Goal: Find specific page/section

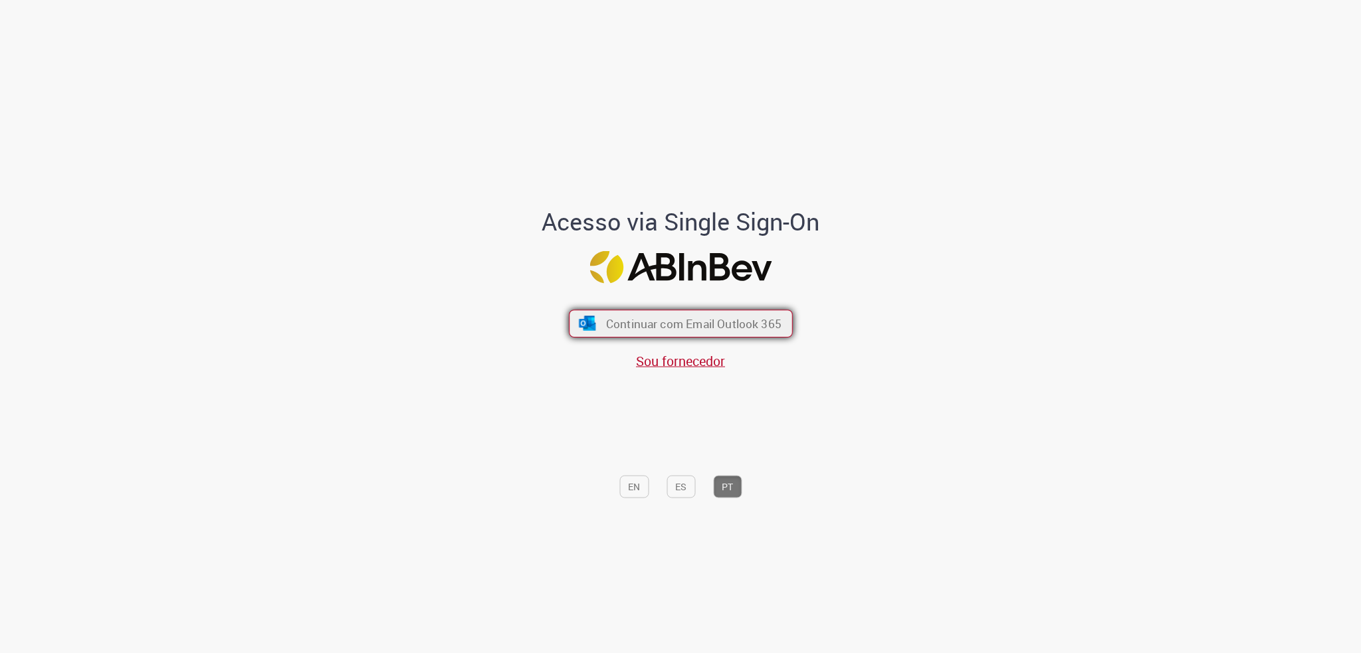
click at [706, 310] on button "Continuar com Email Outlook 365" at bounding box center [681, 324] width 224 height 28
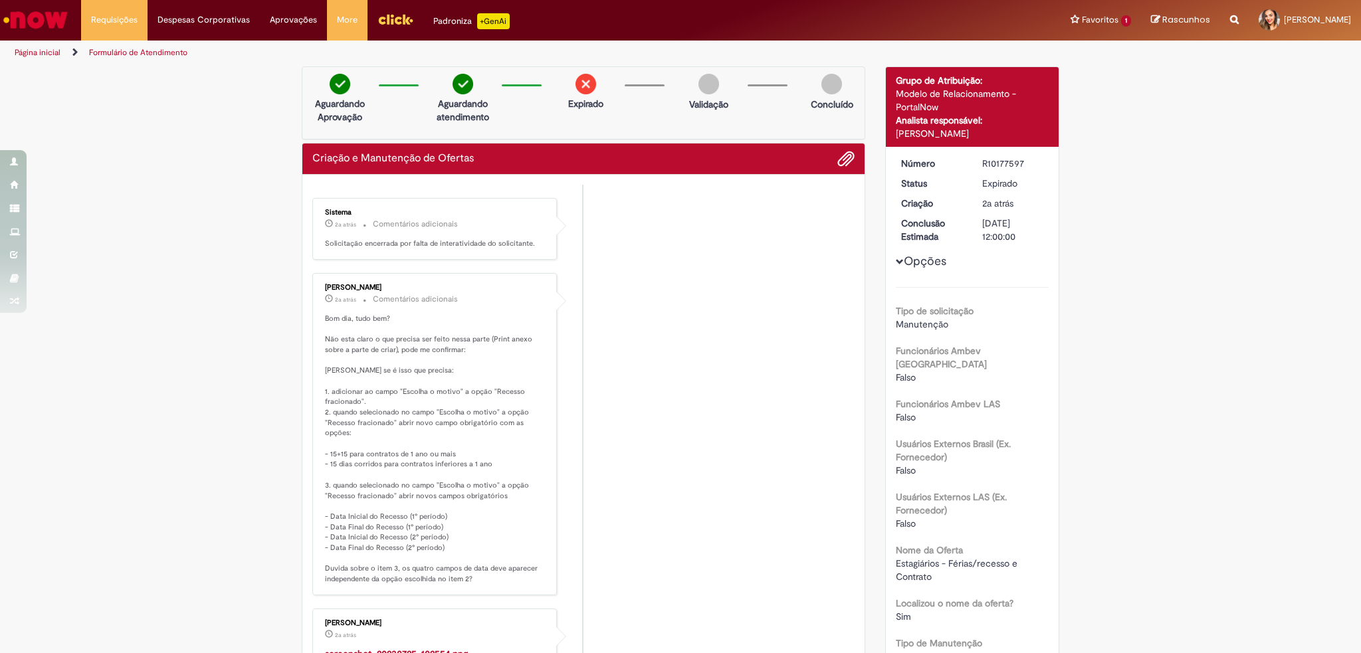
click at [1230, 21] on icon "Search from all sources" at bounding box center [1234, 12] width 9 height 24
